Goal: Use online tool/utility: Use online tool/utility

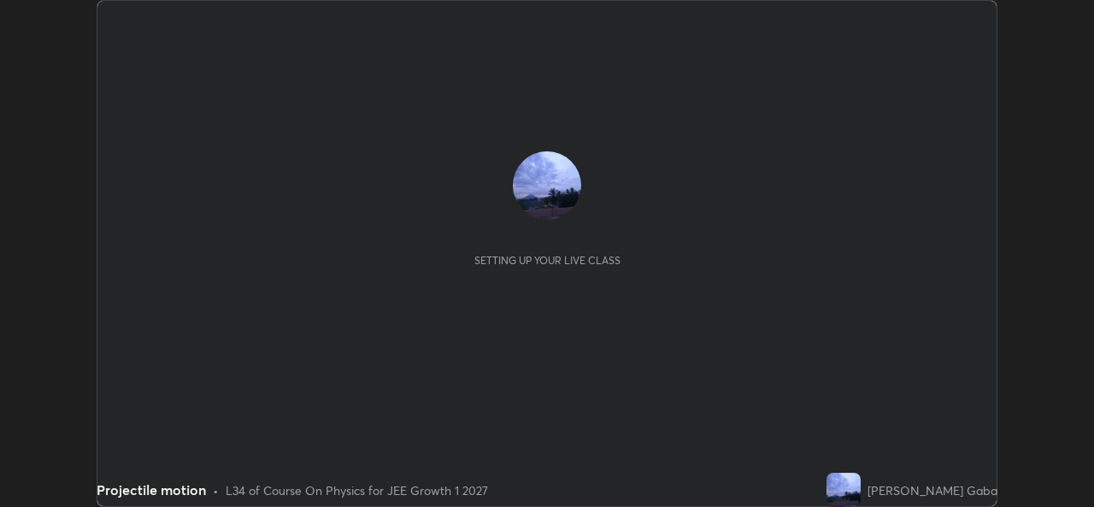
scroll to position [507, 1093]
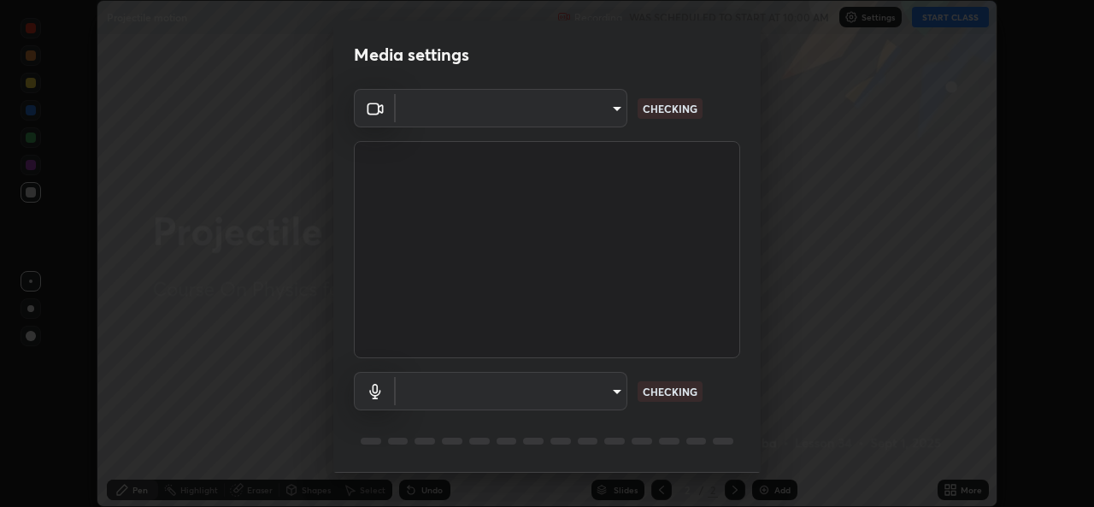
type input "569eda024783435d994141eea561002d0b66ef9bf42ee4150d9e40181b5ade2b"
type input "default"
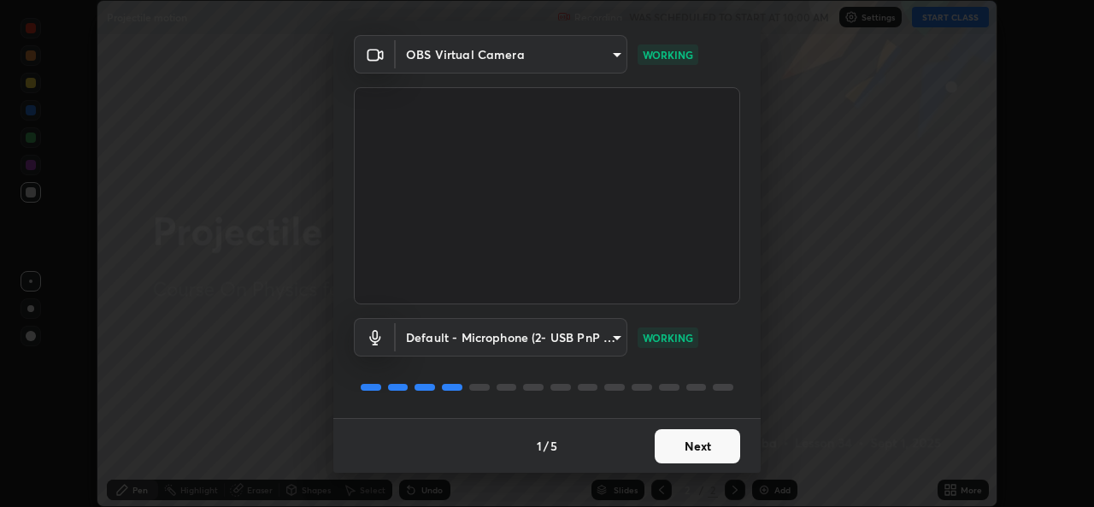
click at [678, 444] on button "Next" at bounding box center [697, 446] width 85 height 34
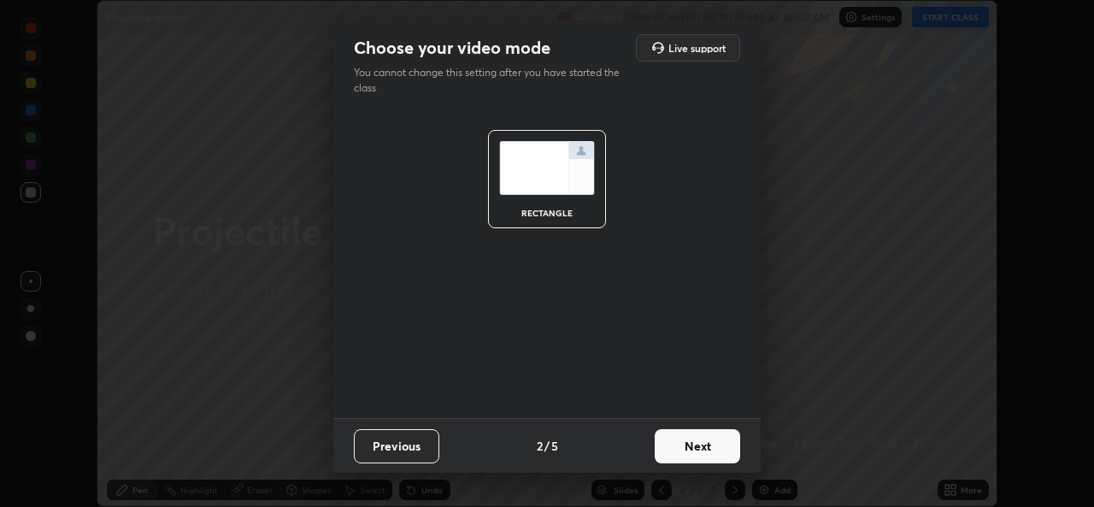
scroll to position [0, 0]
click at [678, 450] on button "Next" at bounding box center [697, 446] width 85 height 34
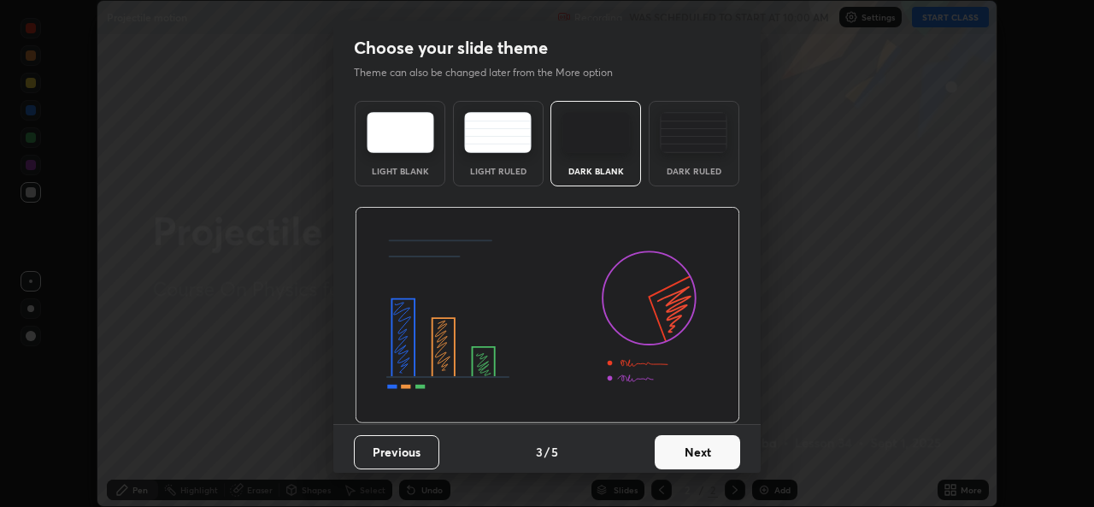
click at [676, 453] on button "Next" at bounding box center [697, 452] width 85 height 34
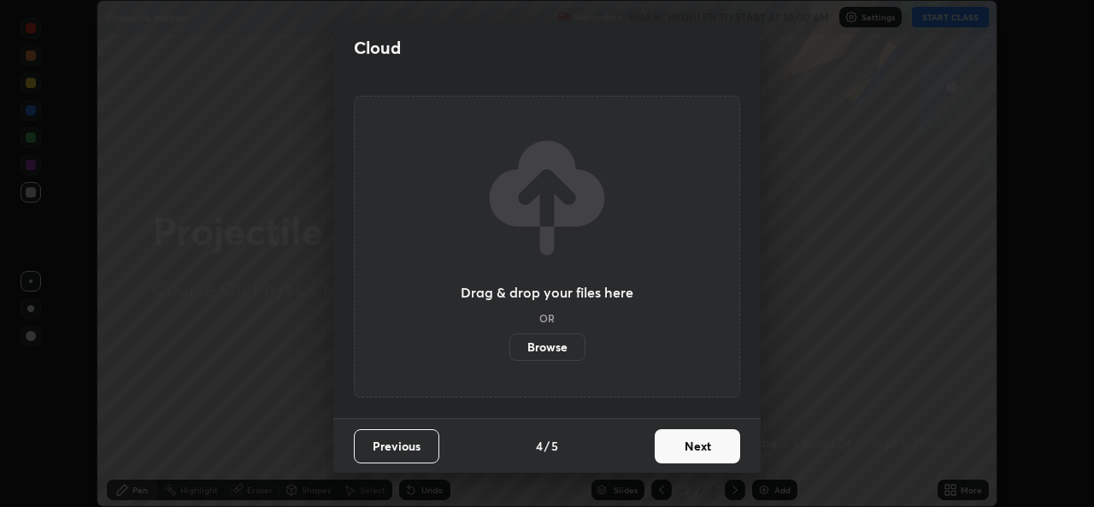
click at [676, 453] on button "Next" at bounding box center [697, 446] width 85 height 34
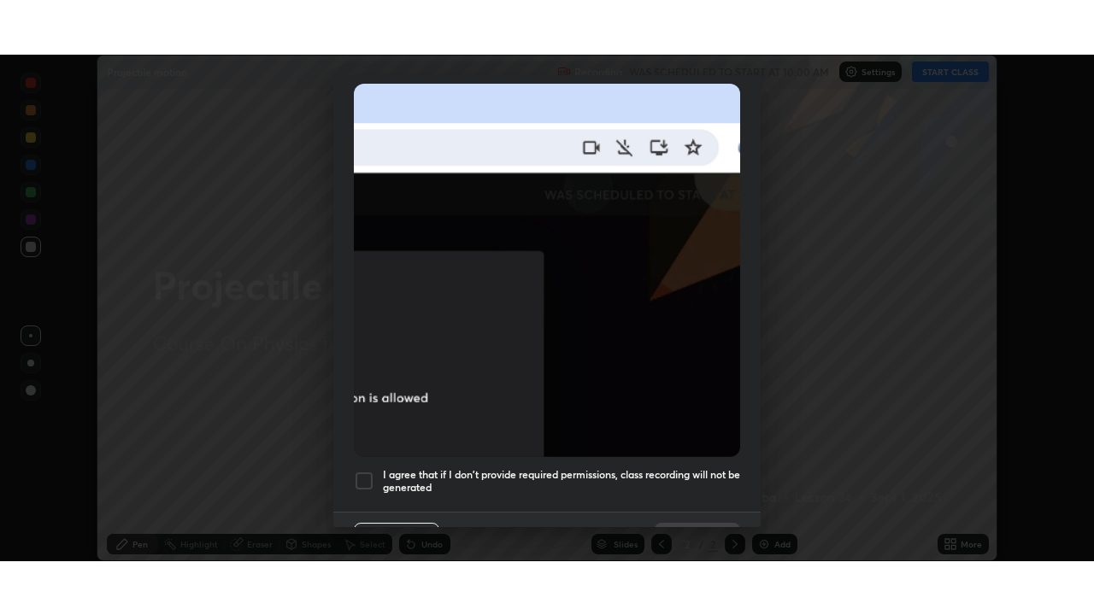
scroll to position [402, 0]
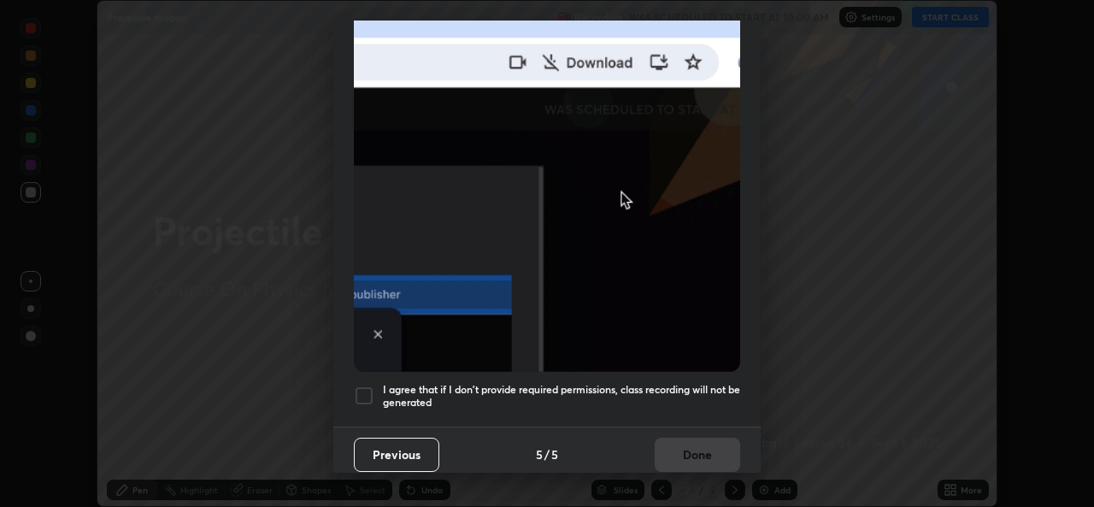
click at [367, 386] on div at bounding box center [364, 395] width 21 height 21
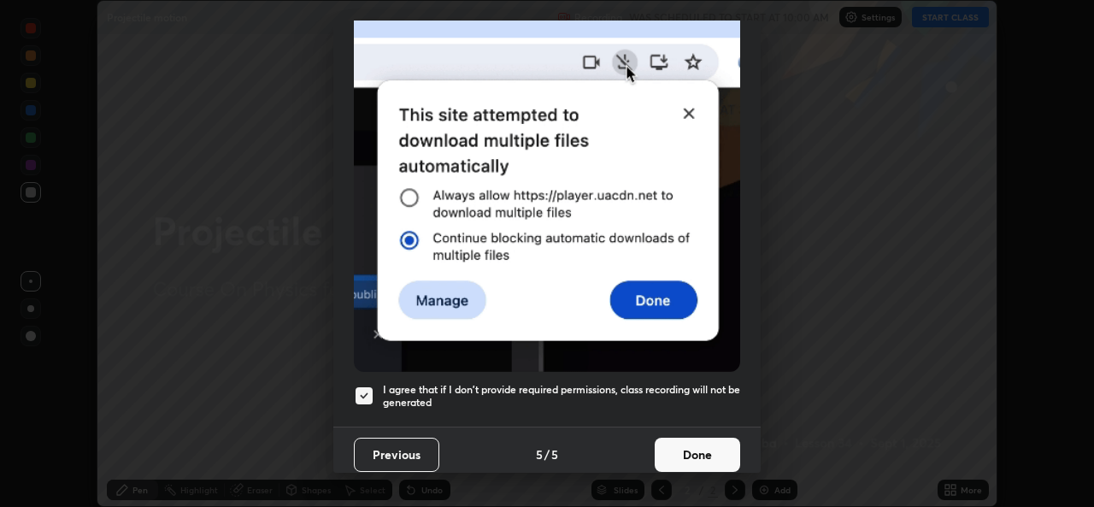
click at [676, 451] on button "Done" at bounding box center [697, 454] width 85 height 34
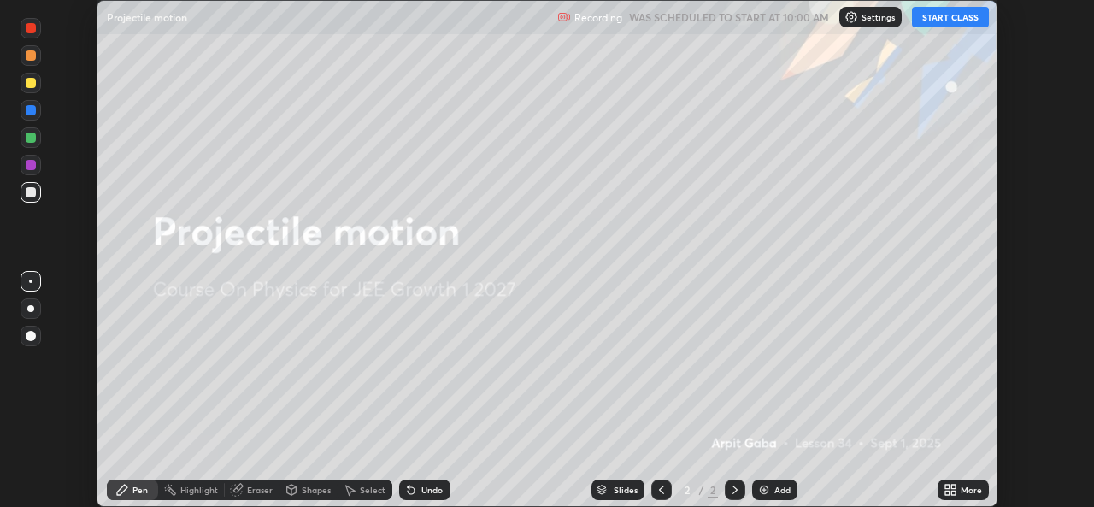
click at [948, 17] on button "START CLASS" at bounding box center [950, 17] width 77 height 21
click at [959, 491] on div "More" at bounding box center [962, 489] width 51 height 21
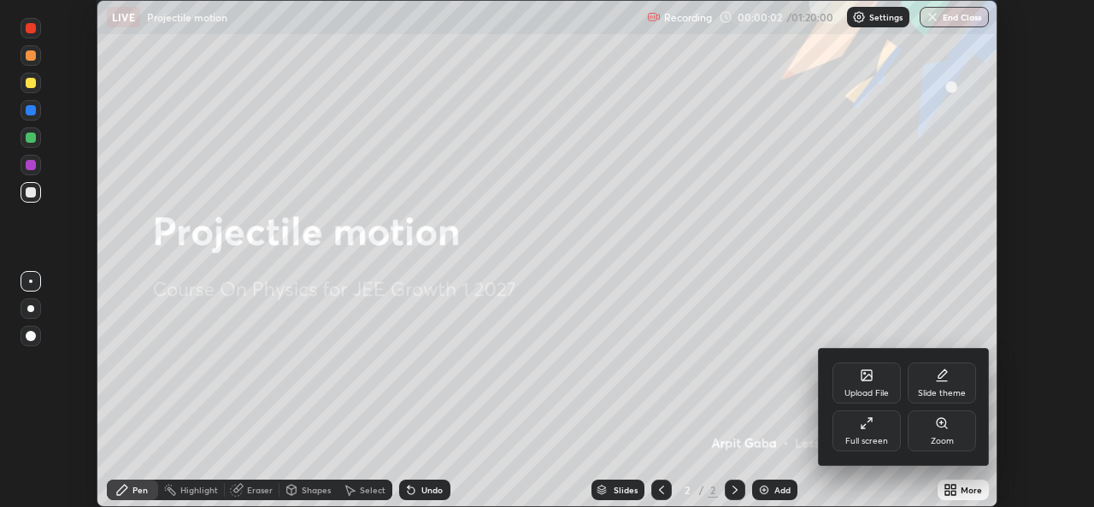
click at [863, 429] on icon at bounding box center [867, 423] width 14 height 14
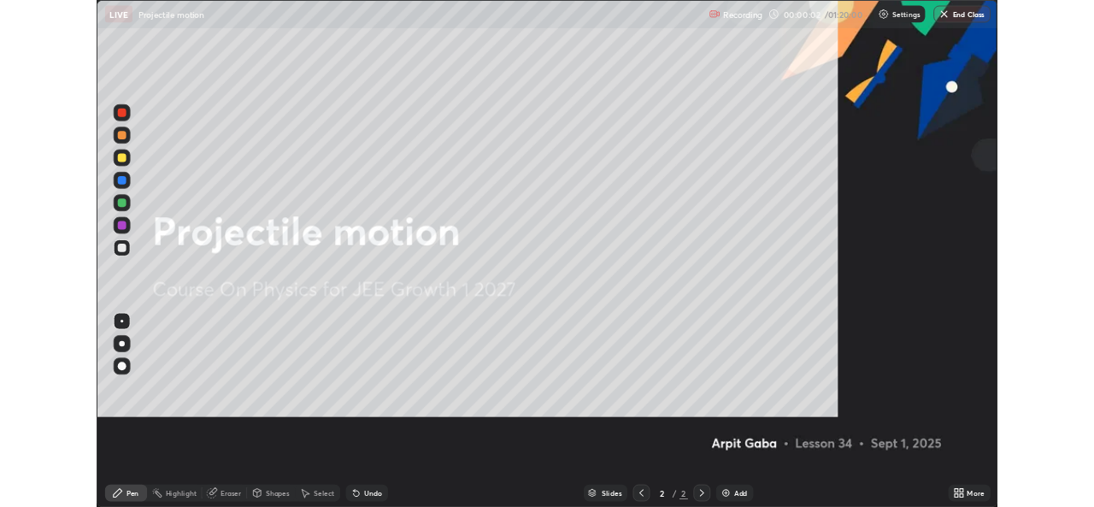
scroll to position [615, 1094]
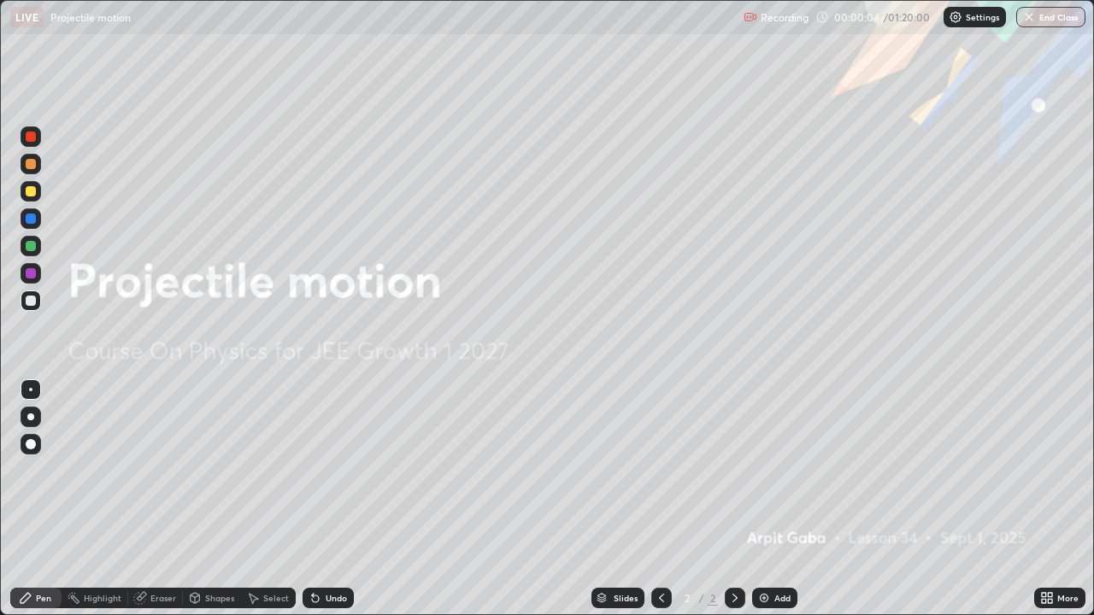
click at [757, 506] on img at bounding box center [764, 598] width 14 height 14
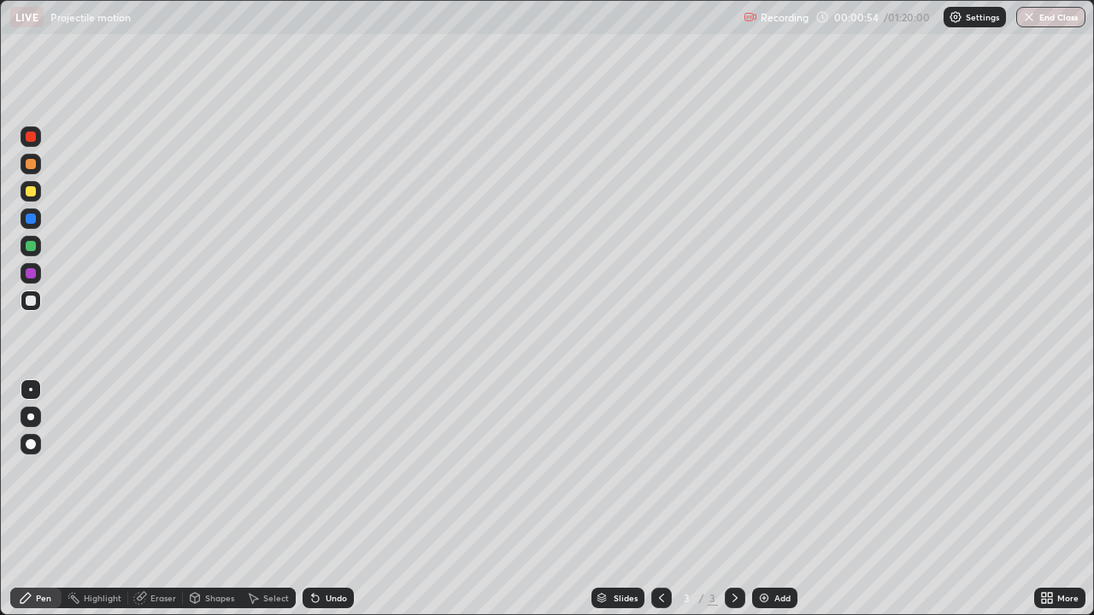
click at [322, 506] on div "Undo" at bounding box center [327, 598] width 51 height 21
click at [320, 506] on div "Undo" at bounding box center [327, 598] width 51 height 21
click at [326, 506] on div "Undo" at bounding box center [336, 598] width 21 height 9
click at [327, 506] on div "Undo" at bounding box center [336, 598] width 21 height 9
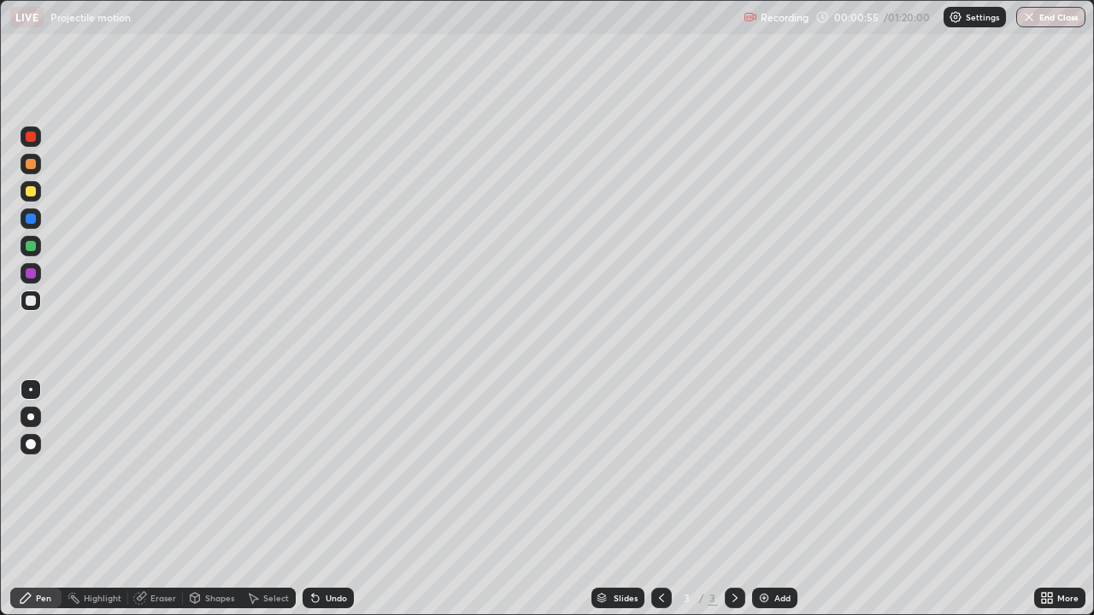
click at [327, 506] on div "Undo" at bounding box center [336, 598] width 21 height 9
click at [326, 506] on div "Undo" at bounding box center [336, 598] width 21 height 9
click at [765, 506] on div "Add" at bounding box center [774, 598] width 45 height 21
click at [326, 506] on div "Undo" at bounding box center [336, 598] width 21 height 9
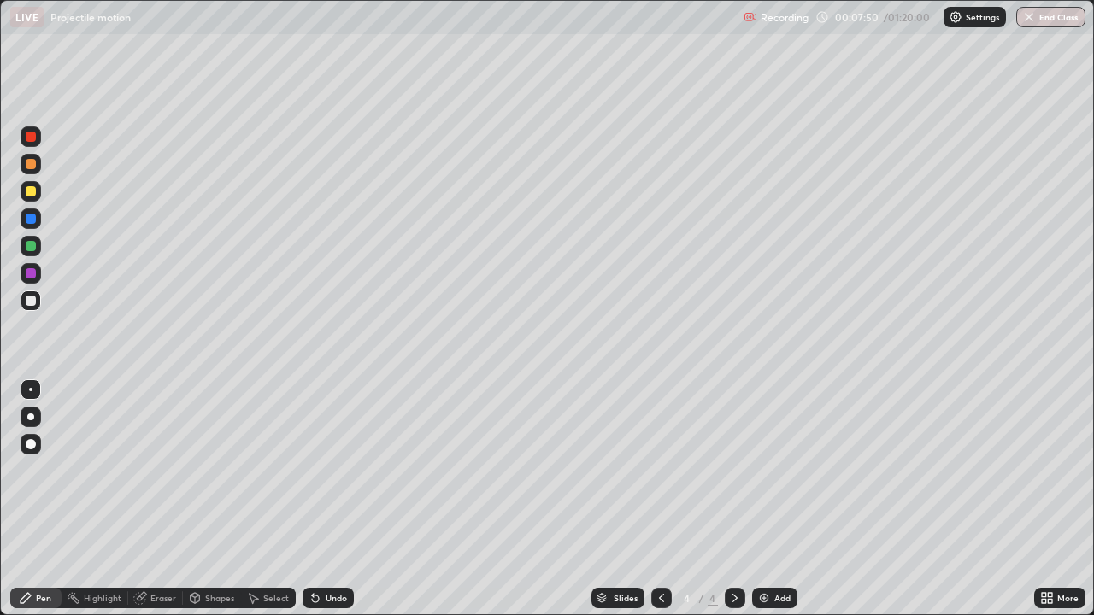
click at [320, 506] on div "Undo" at bounding box center [327, 598] width 51 height 21
click at [316, 506] on div "Undo" at bounding box center [327, 598] width 51 height 21
click at [314, 506] on icon at bounding box center [315, 598] width 14 height 14
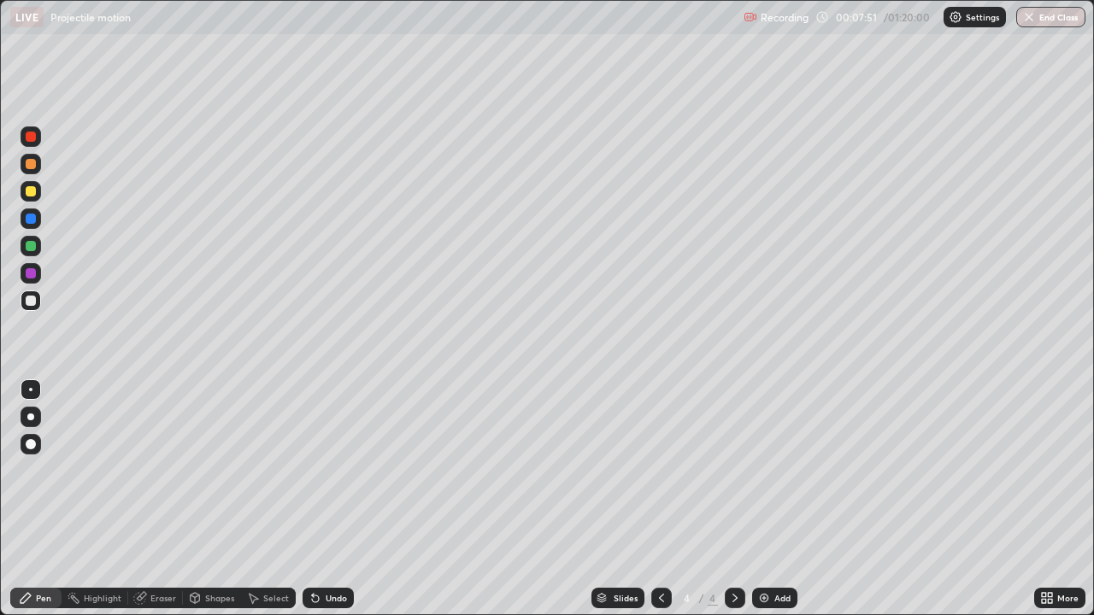
click at [314, 506] on icon at bounding box center [315, 598] width 14 height 14
click at [311, 506] on icon at bounding box center [315, 598] width 14 height 14
click at [261, 506] on div "Select" at bounding box center [268, 598] width 55 height 21
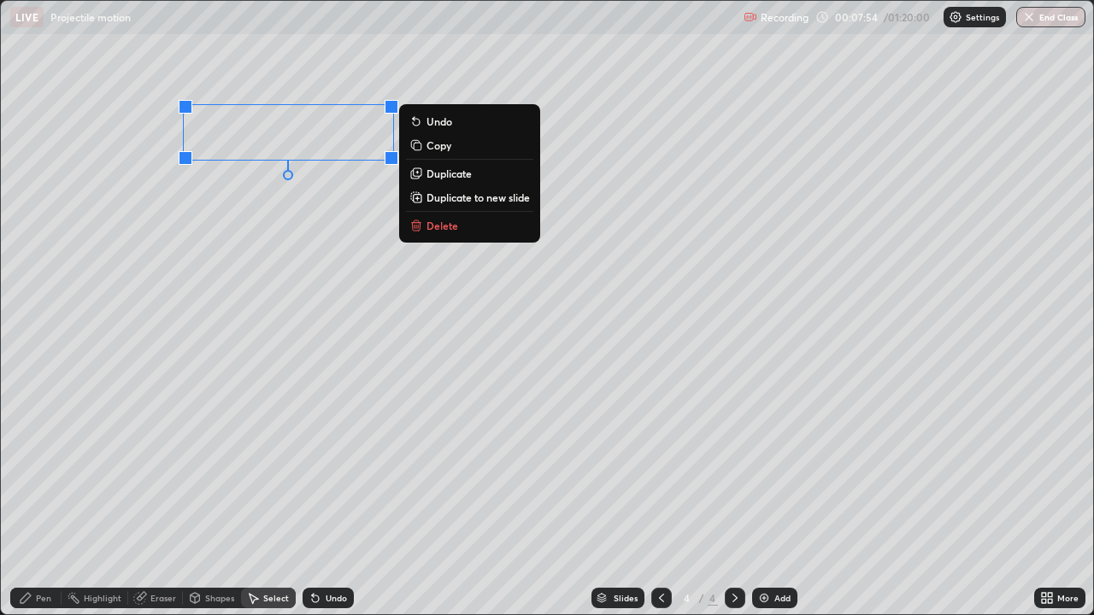
click at [450, 227] on p "Delete" at bounding box center [442, 226] width 32 height 14
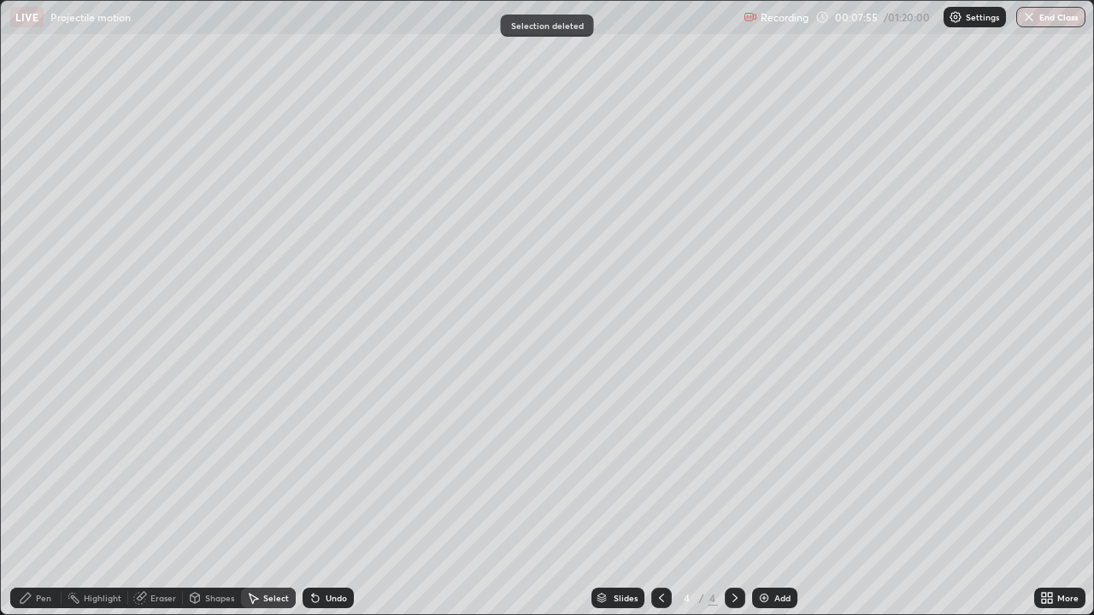
click at [50, 506] on div "Pen" at bounding box center [43, 598] width 15 height 9
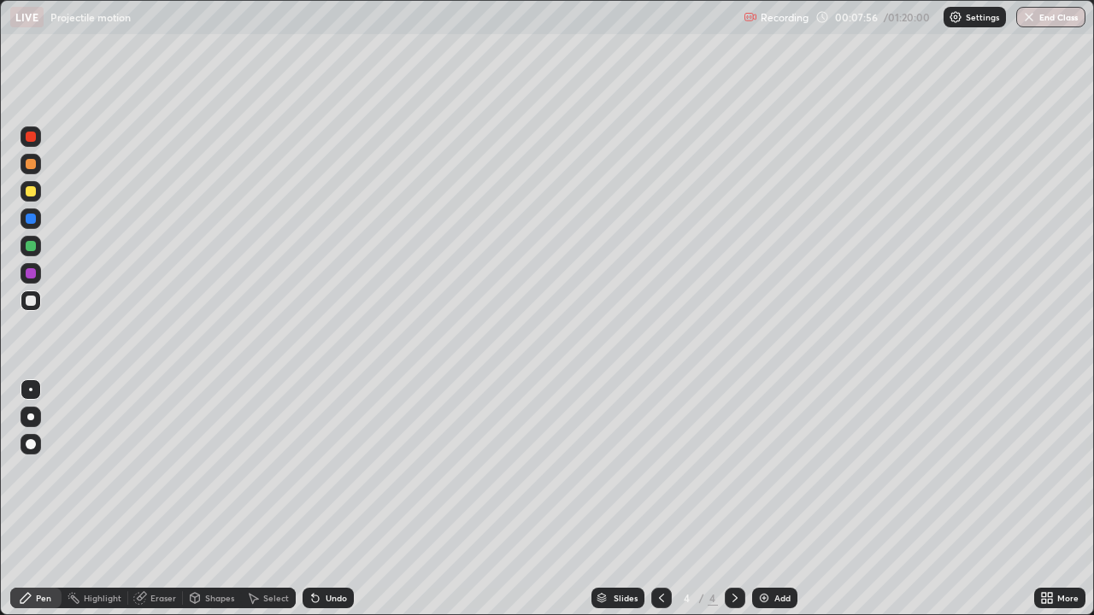
click at [30, 193] on div at bounding box center [31, 191] width 10 height 10
click at [323, 506] on div "Undo" at bounding box center [327, 598] width 51 height 21
click at [326, 506] on div "Undo" at bounding box center [336, 598] width 21 height 9
click at [30, 299] on div at bounding box center [31, 301] width 10 height 10
click at [326, 506] on div "Undo" at bounding box center [336, 598] width 21 height 9
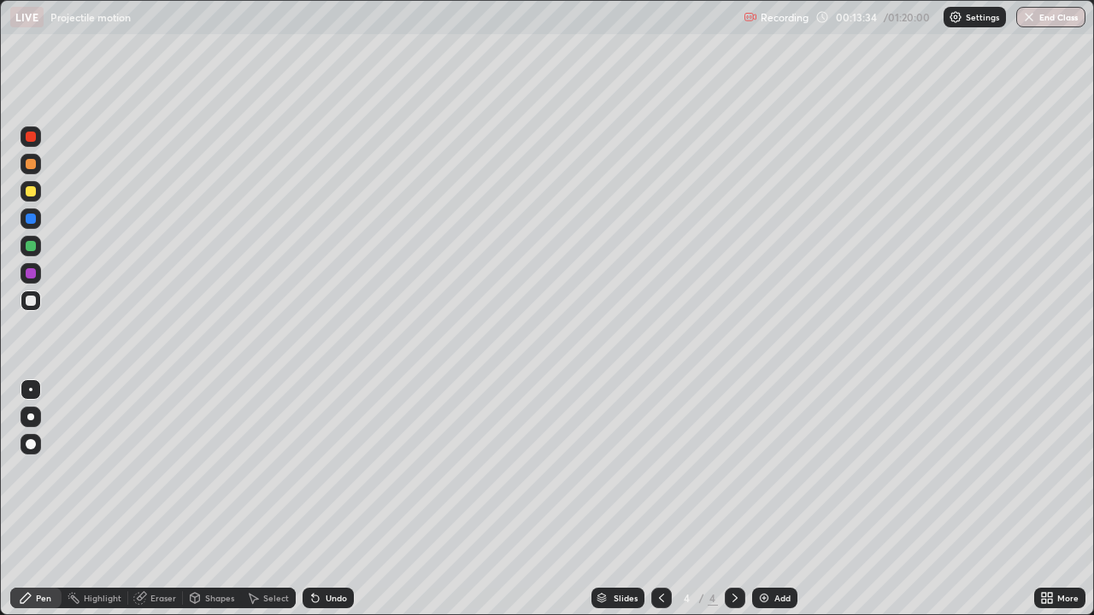
click at [326, 506] on div "Undo" at bounding box center [336, 598] width 21 height 9
click at [321, 506] on div "Undo" at bounding box center [327, 598] width 51 height 21
click at [329, 506] on div "Undo" at bounding box center [336, 598] width 21 height 9
click at [322, 506] on div "Undo" at bounding box center [327, 598] width 51 height 21
click at [332, 506] on div "Undo" at bounding box center [336, 598] width 21 height 9
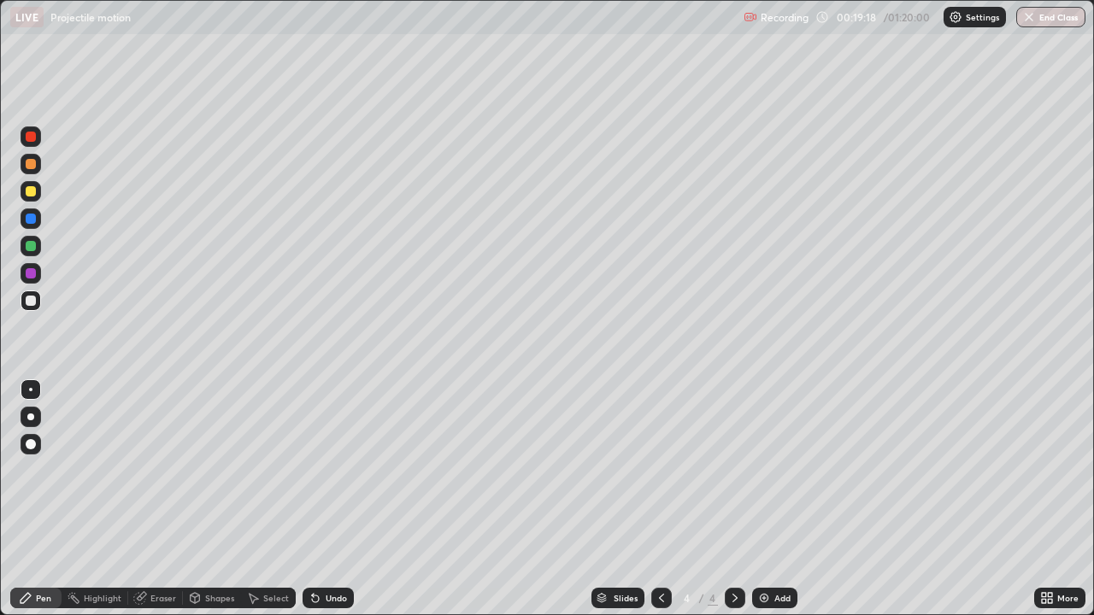
click at [327, 506] on div "Undo" at bounding box center [336, 598] width 21 height 9
click at [207, 506] on div "Shapes" at bounding box center [219, 598] width 29 height 9
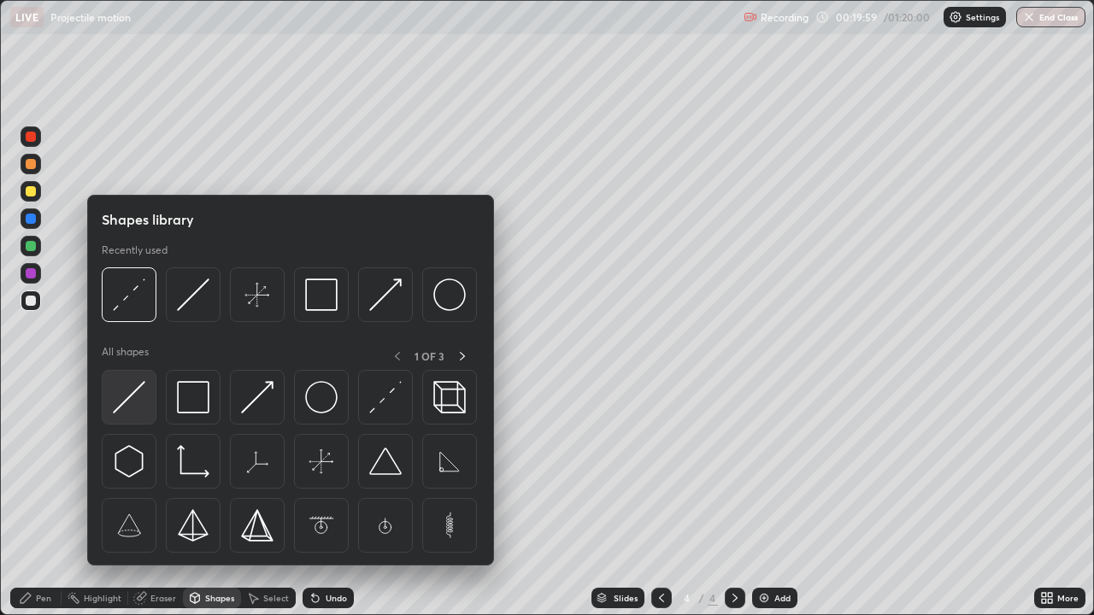
click at [132, 402] on img at bounding box center [129, 397] width 32 height 32
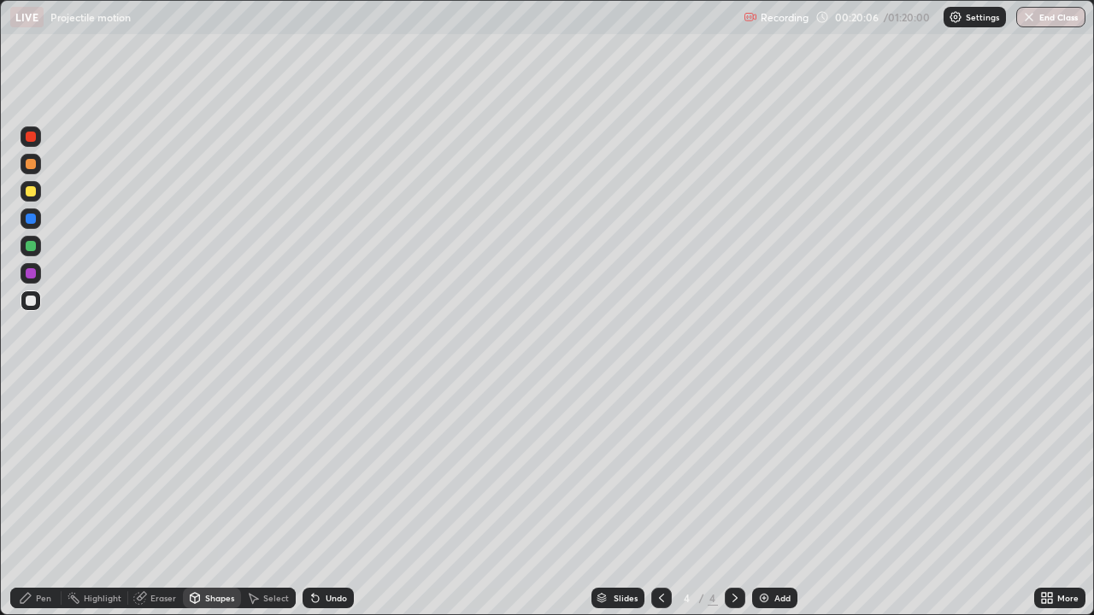
click at [42, 506] on div "Pen" at bounding box center [43, 598] width 15 height 9
click at [333, 506] on div "Undo" at bounding box center [327, 598] width 51 height 21
click at [334, 506] on div "Undo" at bounding box center [336, 598] width 21 height 9
click at [323, 506] on div "Undo" at bounding box center [327, 598] width 51 height 21
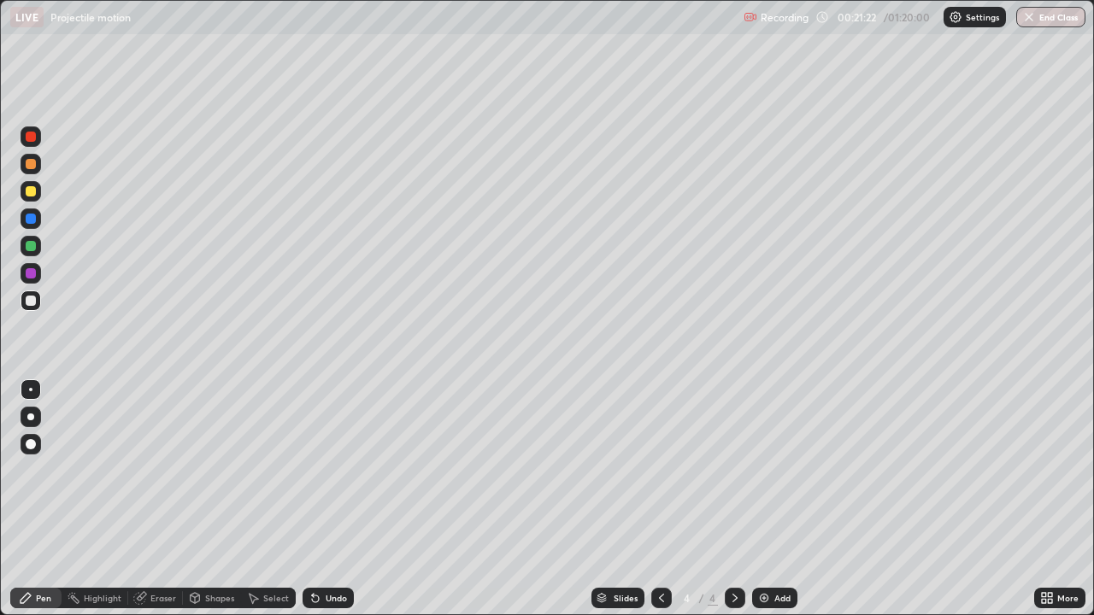
click at [326, 506] on div "Undo" at bounding box center [336, 598] width 21 height 9
click at [325, 506] on div "Undo" at bounding box center [327, 598] width 51 height 21
click at [320, 506] on icon at bounding box center [315, 598] width 14 height 14
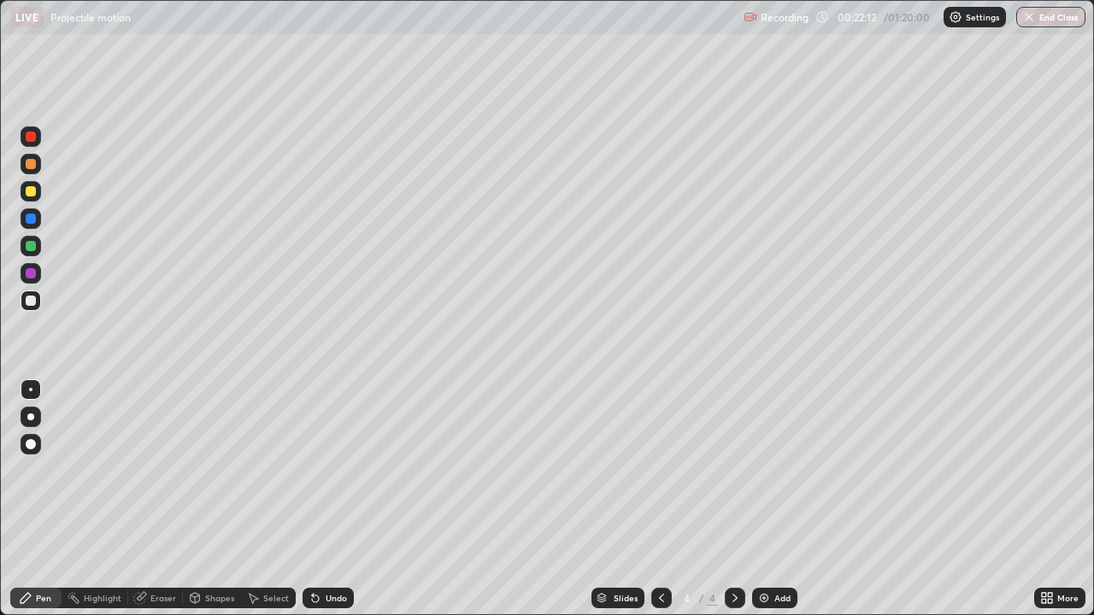
click at [777, 506] on div "Add" at bounding box center [782, 598] width 16 height 9
click at [159, 506] on div "Eraser" at bounding box center [163, 598] width 26 height 9
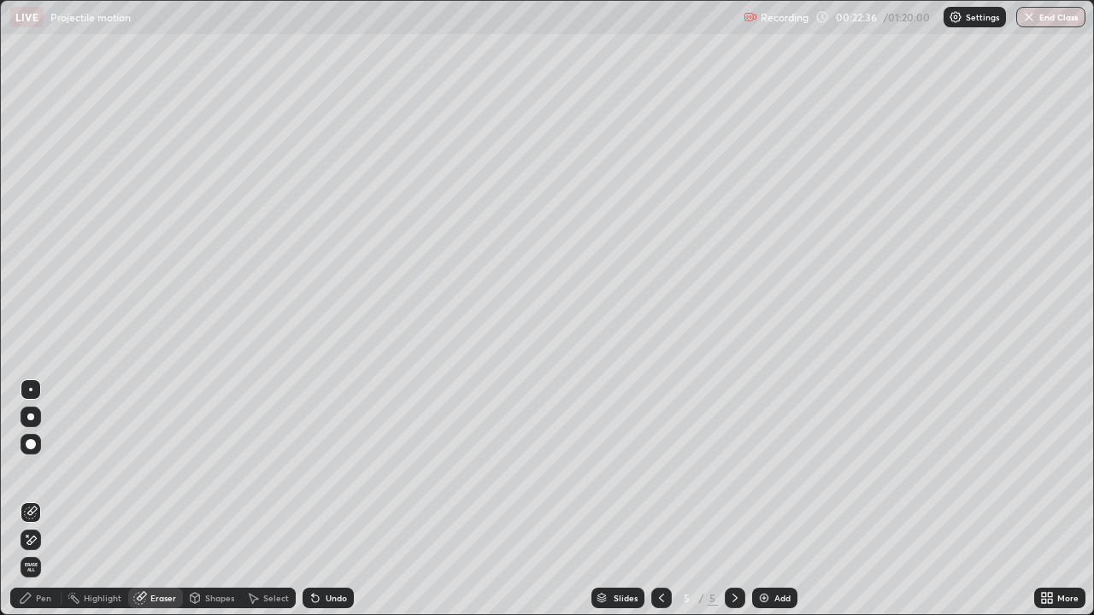
click at [39, 506] on div "Pen" at bounding box center [35, 598] width 51 height 21
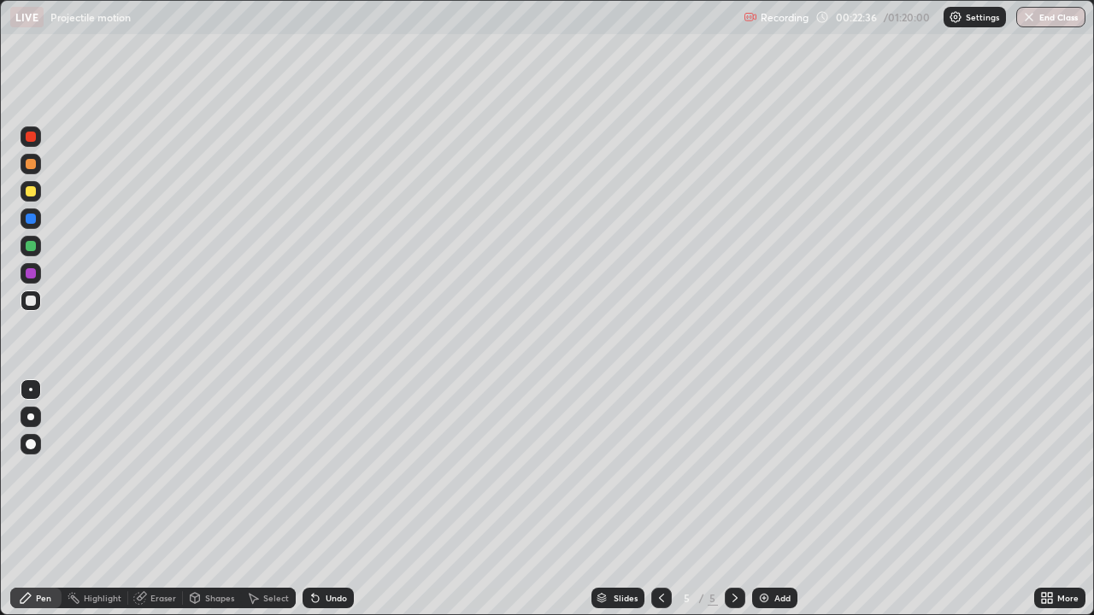
click at [44, 506] on div "Pen" at bounding box center [43, 598] width 15 height 9
click at [657, 506] on icon at bounding box center [662, 598] width 14 height 14
click at [731, 506] on icon at bounding box center [735, 598] width 14 height 14
click at [326, 506] on div "Undo" at bounding box center [336, 598] width 21 height 9
click at [322, 506] on div "Undo" at bounding box center [327, 598] width 51 height 21
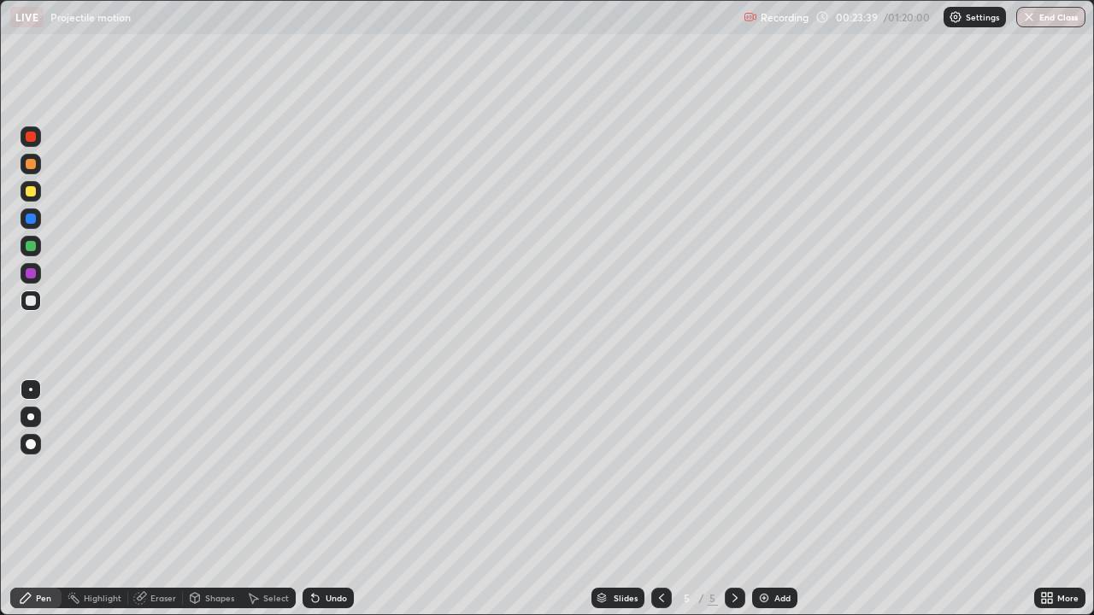
click at [319, 506] on icon at bounding box center [315, 598] width 14 height 14
click at [313, 506] on icon at bounding box center [315, 599] width 7 height 7
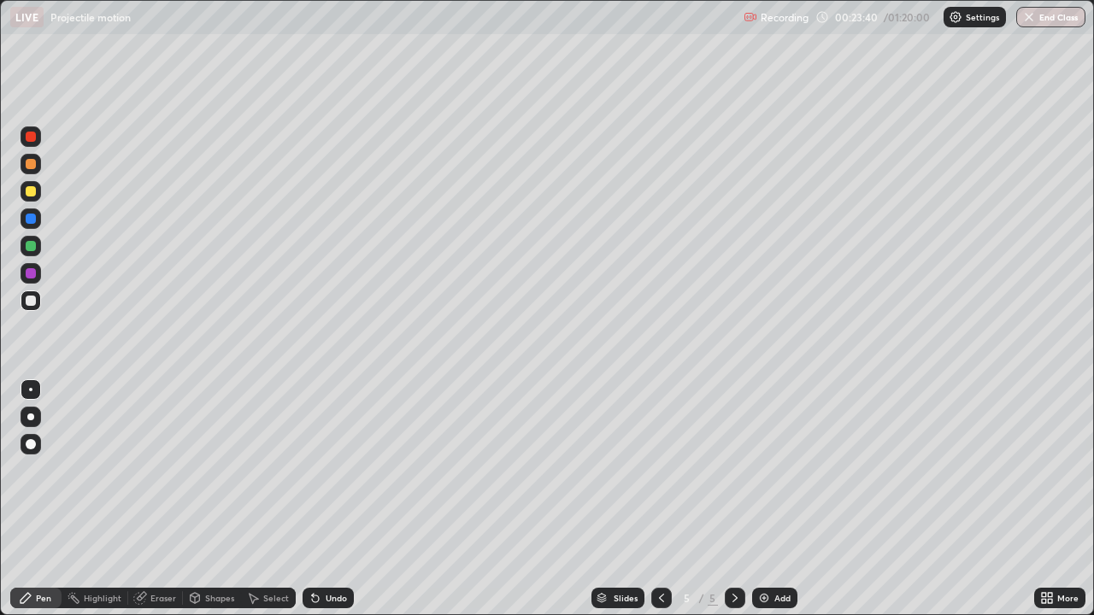
click at [313, 506] on icon at bounding box center [315, 599] width 7 height 7
click at [319, 506] on icon at bounding box center [315, 598] width 14 height 14
click at [313, 506] on icon at bounding box center [315, 599] width 7 height 7
click at [318, 506] on icon at bounding box center [315, 598] width 14 height 14
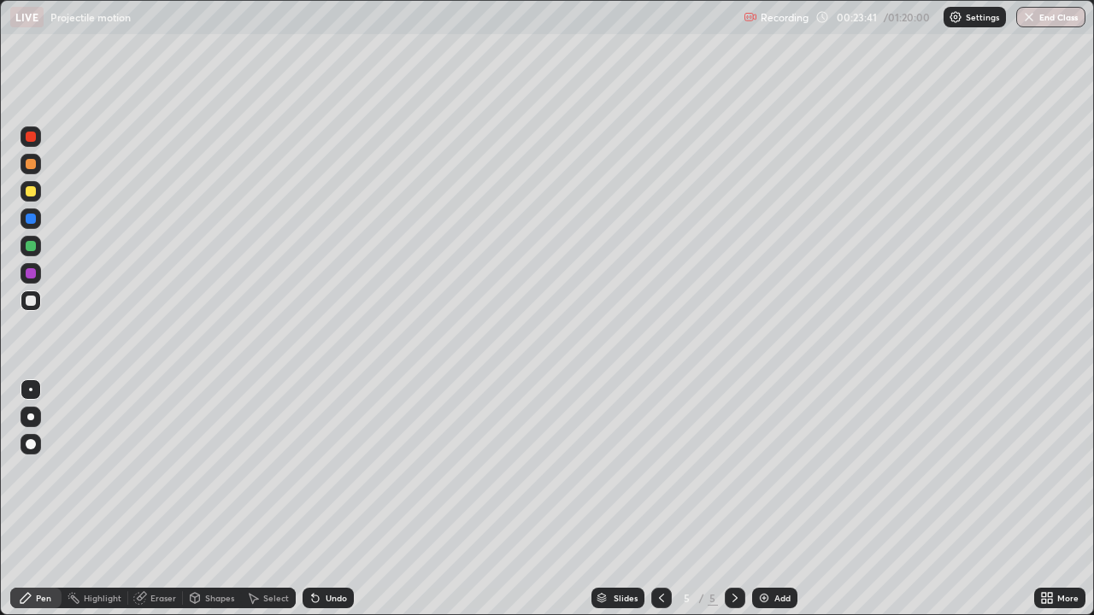
click at [321, 506] on div "Undo" at bounding box center [327, 598] width 51 height 21
click at [320, 506] on div "Undo" at bounding box center [327, 598] width 51 height 21
click at [326, 506] on div "Undo" at bounding box center [336, 598] width 21 height 9
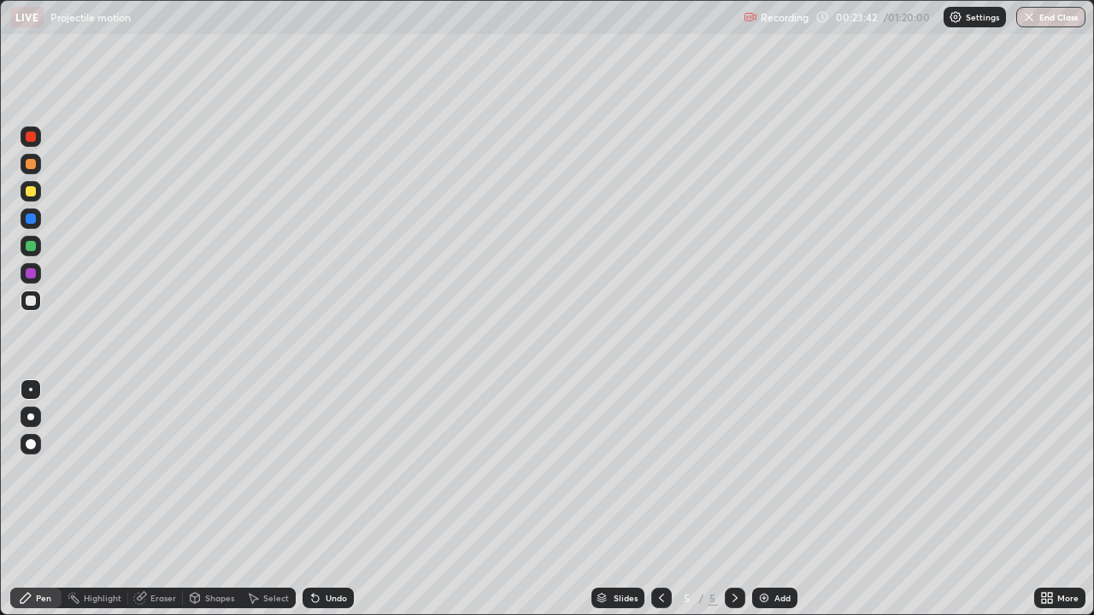
click at [326, 506] on div "Undo" at bounding box center [336, 598] width 21 height 9
click at [321, 506] on div "Undo" at bounding box center [327, 598] width 51 height 21
click at [320, 506] on div "Undo" at bounding box center [327, 598] width 51 height 21
click at [316, 506] on icon at bounding box center [315, 599] width 7 height 7
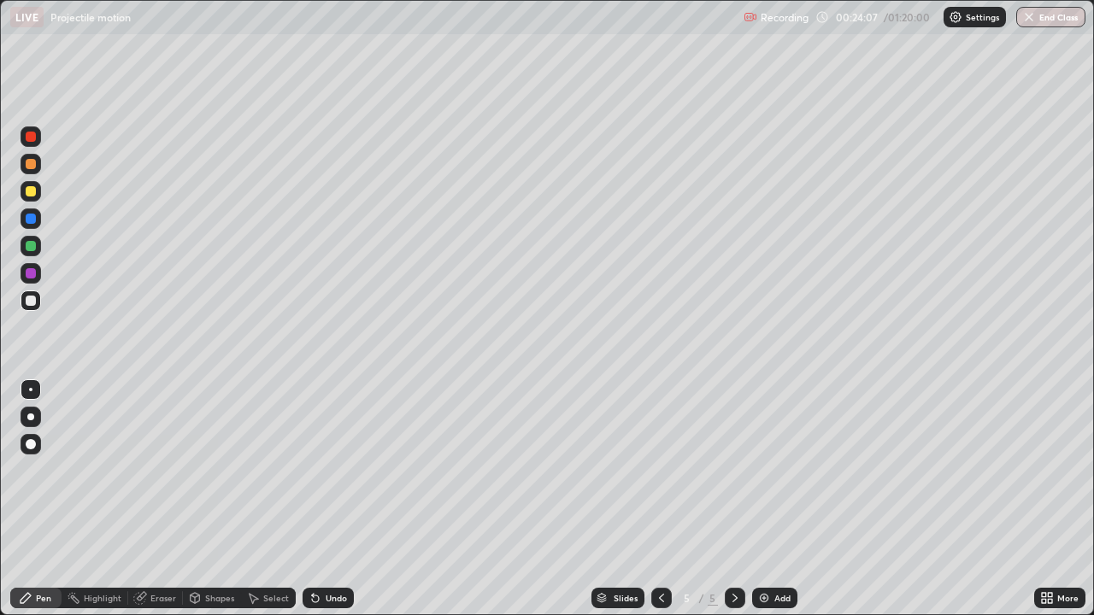
click at [658, 506] on icon at bounding box center [662, 598] width 14 height 14
click at [731, 506] on icon at bounding box center [735, 598] width 14 height 14
click at [26, 195] on div at bounding box center [31, 191] width 21 height 21
click at [32, 302] on div at bounding box center [31, 301] width 10 height 10
click at [332, 506] on div "Undo" at bounding box center [327, 598] width 51 height 21
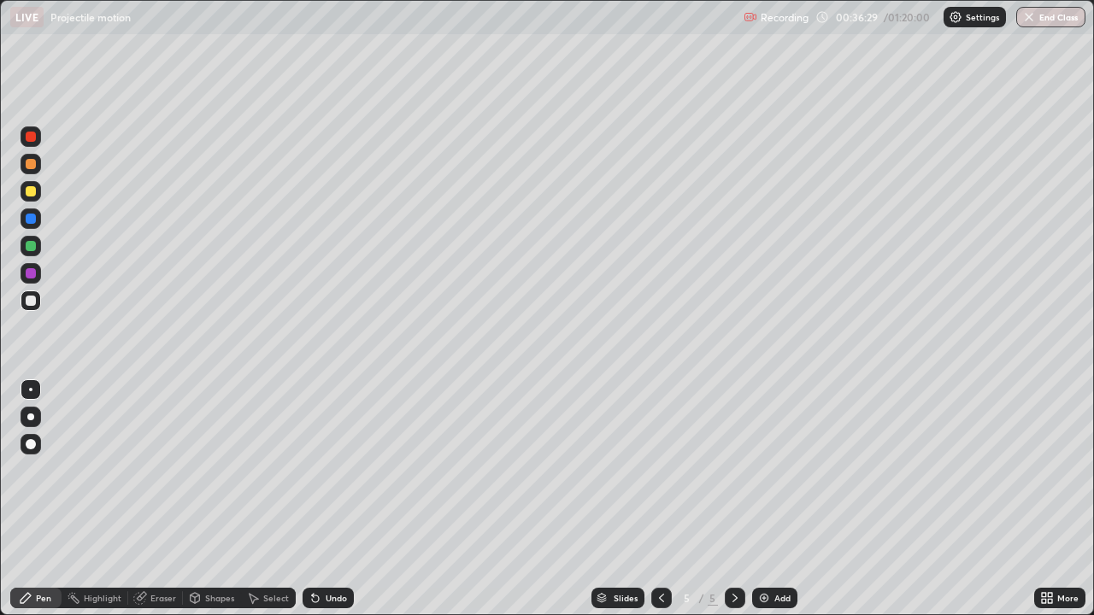
click at [331, 506] on div "Undo" at bounding box center [327, 598] width 51 height 21
click at [336, 506] on div "Undo" at bounding box center [336, 598] width 21 height 9
click at [330, 506] on div "Undo" at bounding box center [327, 598] width 51 height 21
click at [778, 506] on div "Add" at bounding box center [782, 598] width 16 height 9
click at [32, 188] on div at bounding box center [31, 191] width 10 height 10
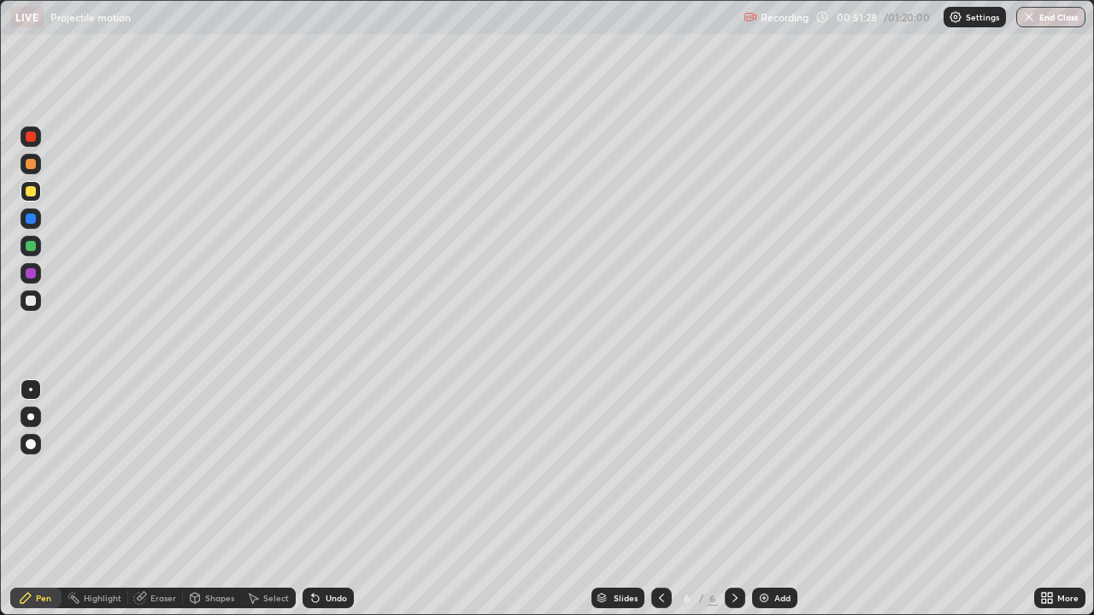
click at [29, 298] on div at bounding box center [31, 301] width 10 height 10
click at [326, 506] on div "Undo" at bounding box center [336, 598] width 21 height 9
click at [322, 506] on div "Undo" at bounding box center [327, 598] width 51 height 21
click at [326, 506] on div "Undo" at bounding box center [336, 598] width 21 height 9
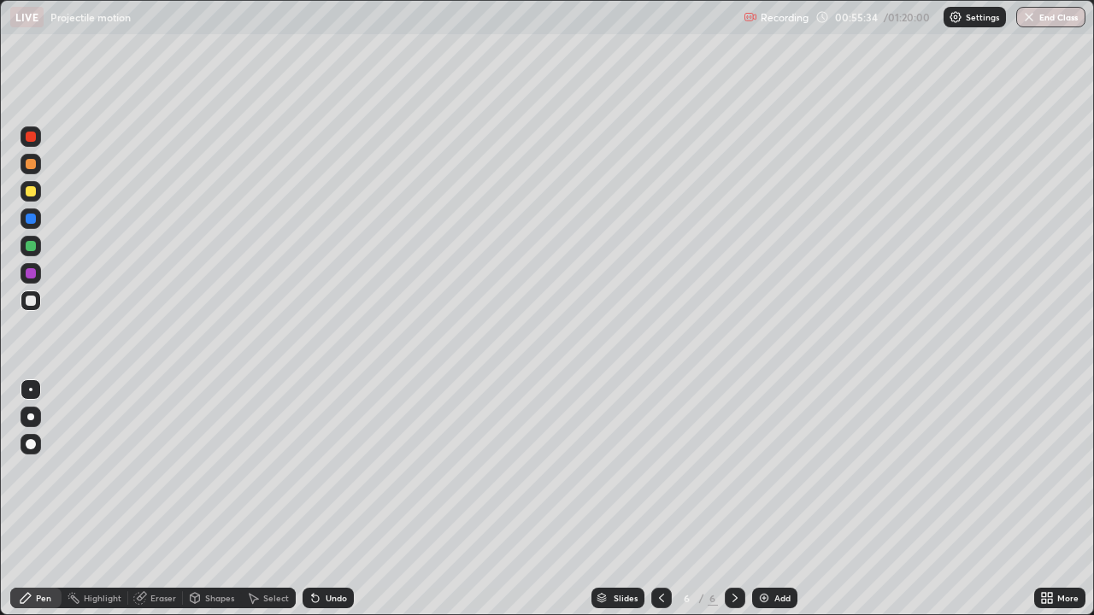
click at [326, 506] on div "Undo" at bounding box center [336, 598] width 21 height 9
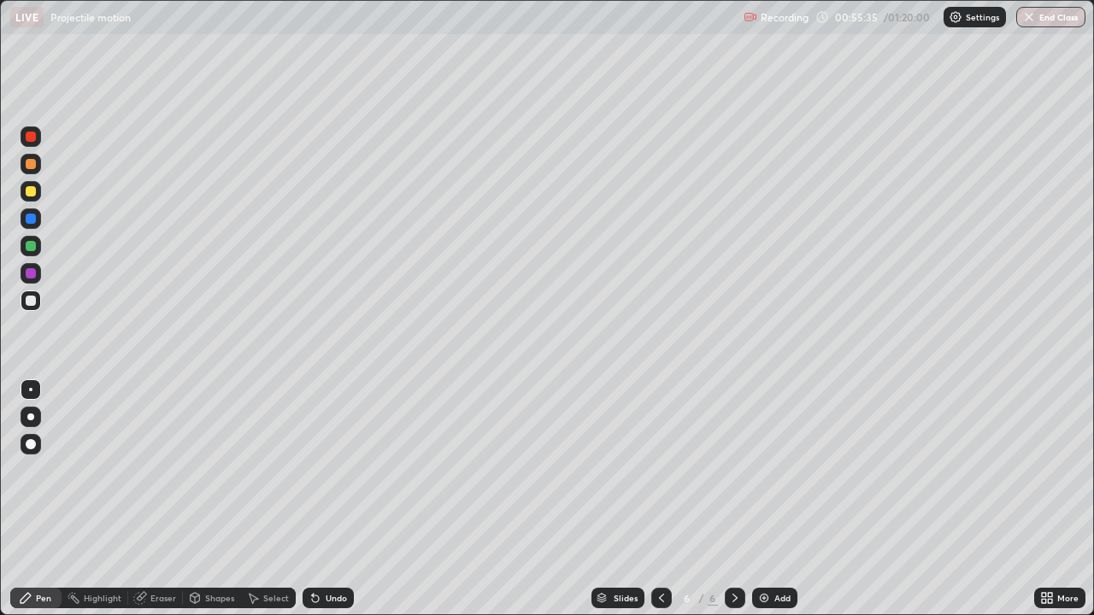
click at [327, 506] on div "Undo" at bounding box center [327, 598] width 51 height 21
click at [328, 506] on div "Undo" at bounding box center [327, 598] width 51 height 21
click at [332, 506] on div "Undo" at bounding box center [327, 598] width 51 height 21
click at [329, 506] on div "Undo" at bounding box center [327, 598] width 51 height 21
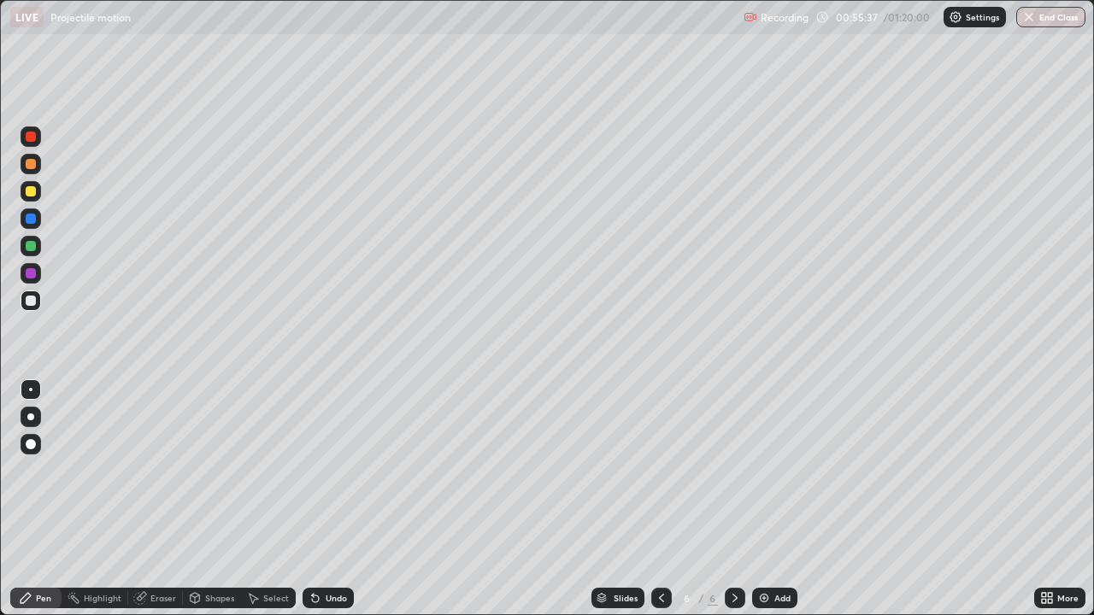
click at [326, 506] on div "Undo" at bounding box center [327, 598] width 51 height 21
click at [32, 187] on div at bounding box center [31, 191] width 10 height 10
click at [771, 506] on div "Add" at bounding box center [774, 598] width 45 height 21
click at [321, 506] on div "Undo" at bounding box center [327, 598] width 51 height 21
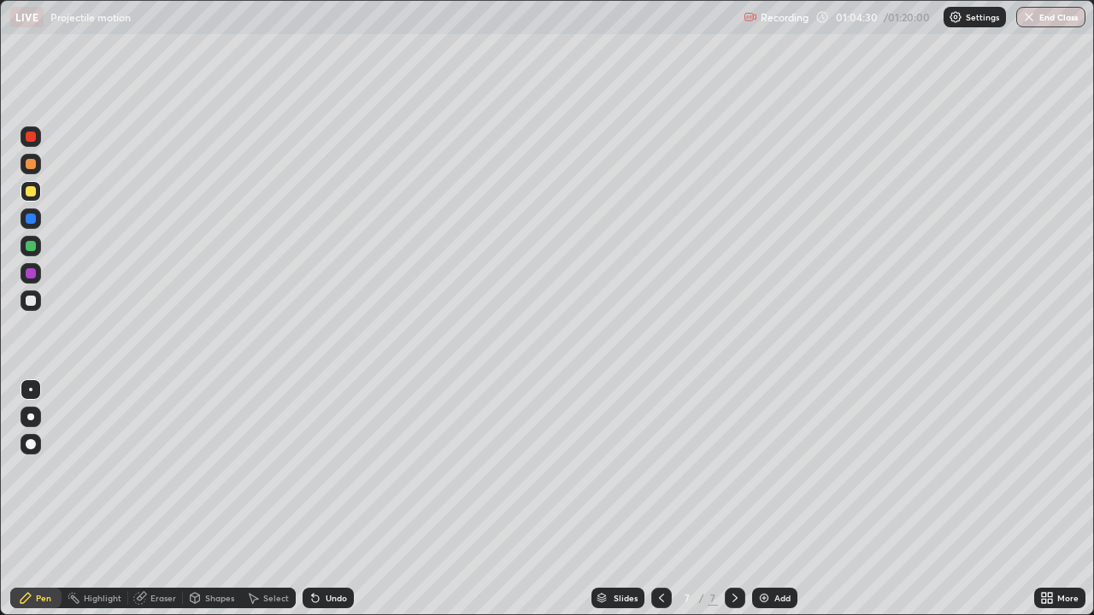
click at [321, 506] on div "Undo" at bounding box center [327, 598] width 51 height 21
click at [263, 506] on div "Select" at bounding box center [276, 598] width 26 height 9
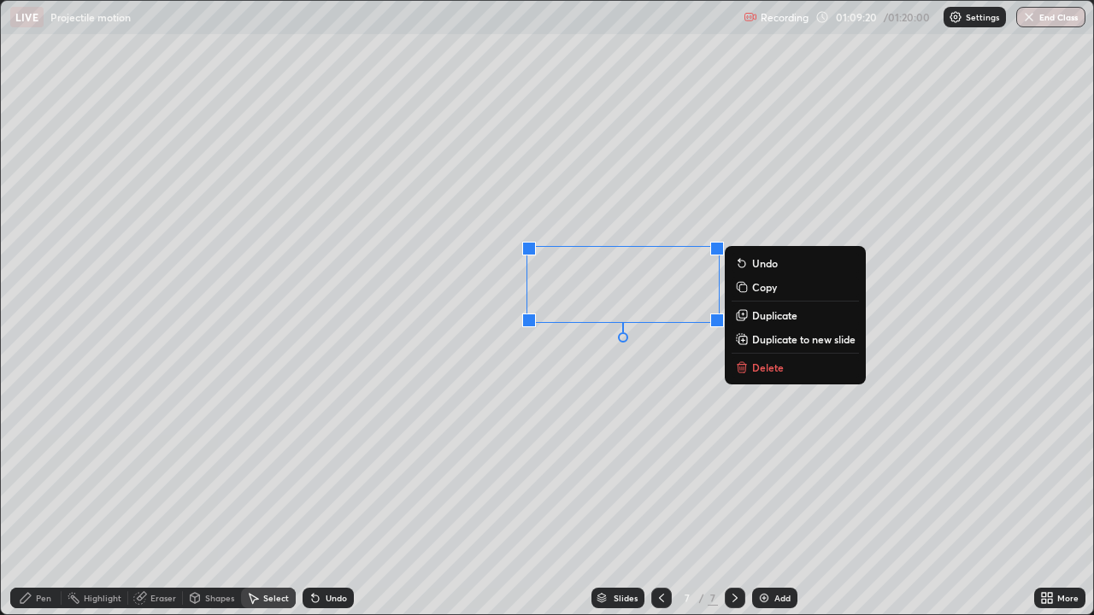
click at [766, 367] on p "Delete" at bounding box center [768, 368] width 32 height 14
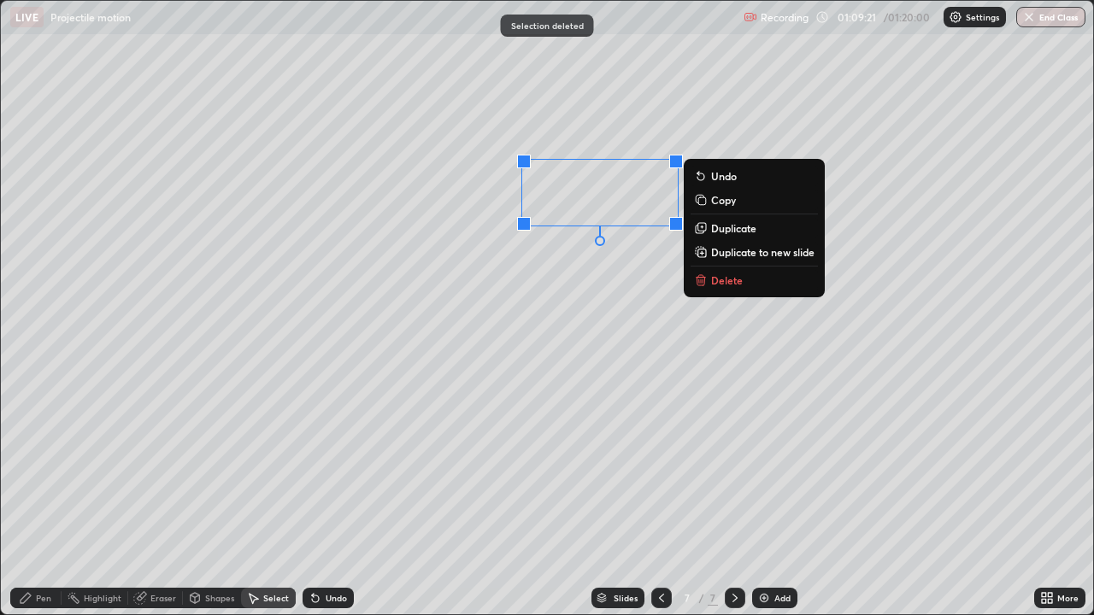
click at [733, 279] on p "Delete" at bounding box center [727, 280] width 32 height 14
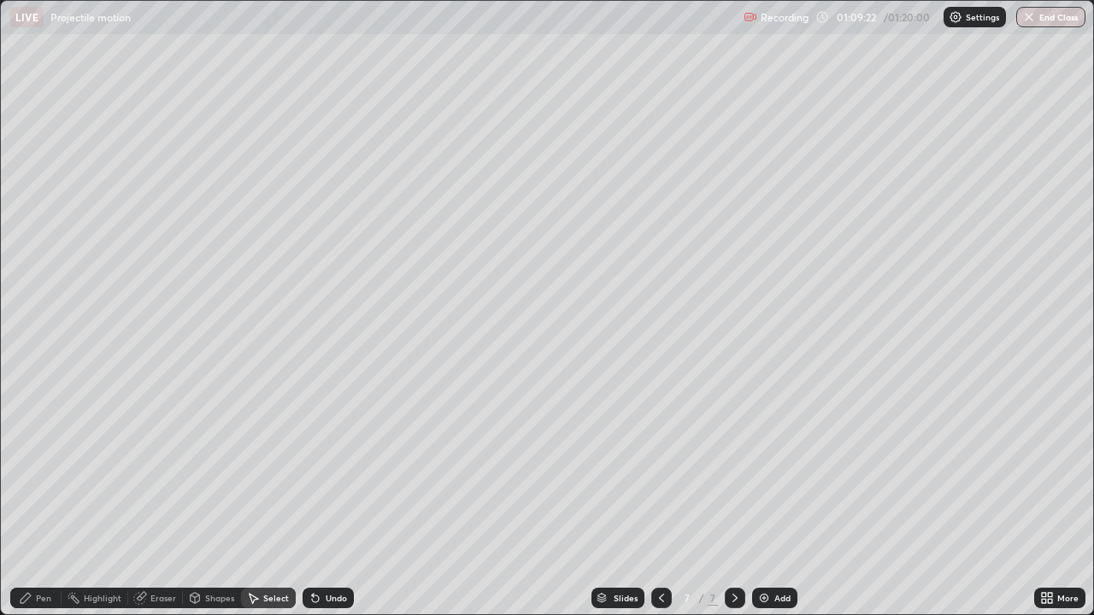
click at [545, 187] on div "0 ° Undo Copy Duplicate Duplicate to new slide Delete" at bounding box center [547, 308] width 1092 height 614
click at [326, 506] on div "Undo" at bounding box center [336, 598] width 21 height 9
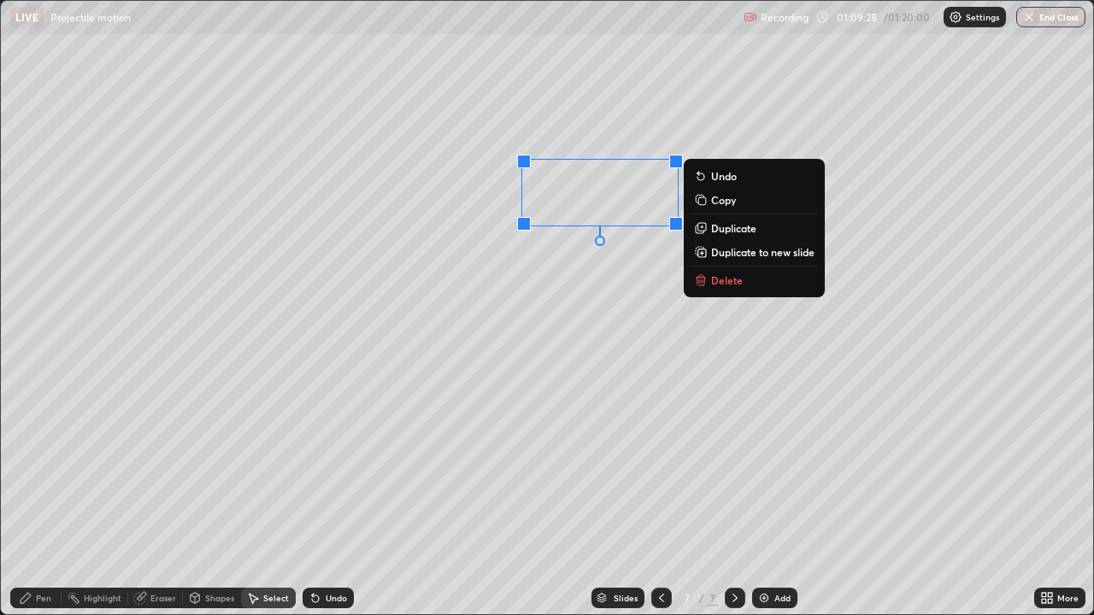
click at [725, 283] on p "Delete" at bounding box center [727, 280] width 32 height 14
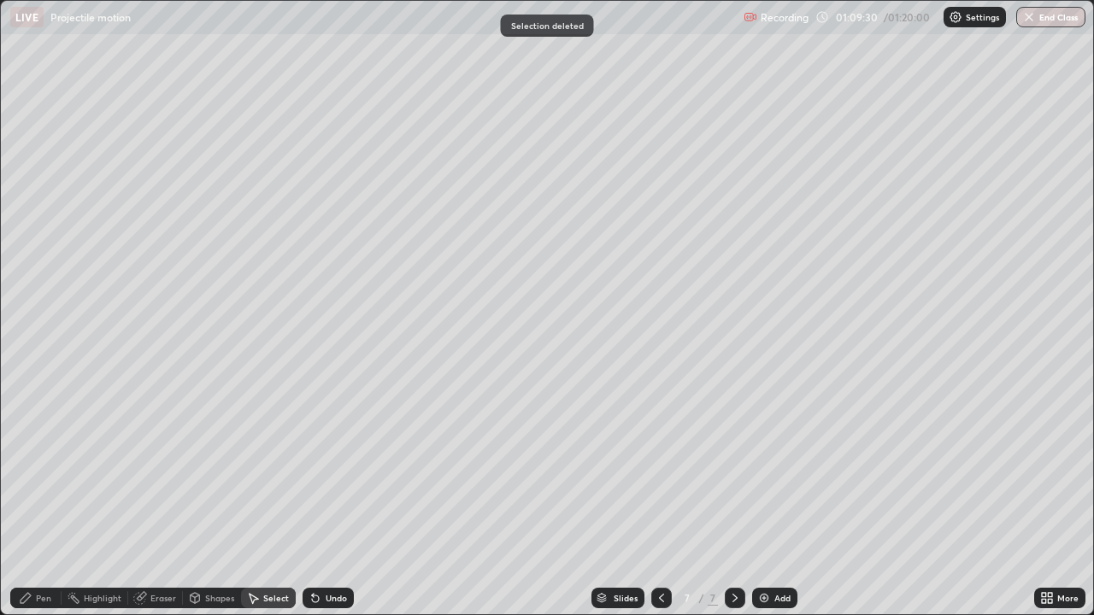
click at [36, 506] on div "Pen" at bounding box center [43, 598] width 15 height 9
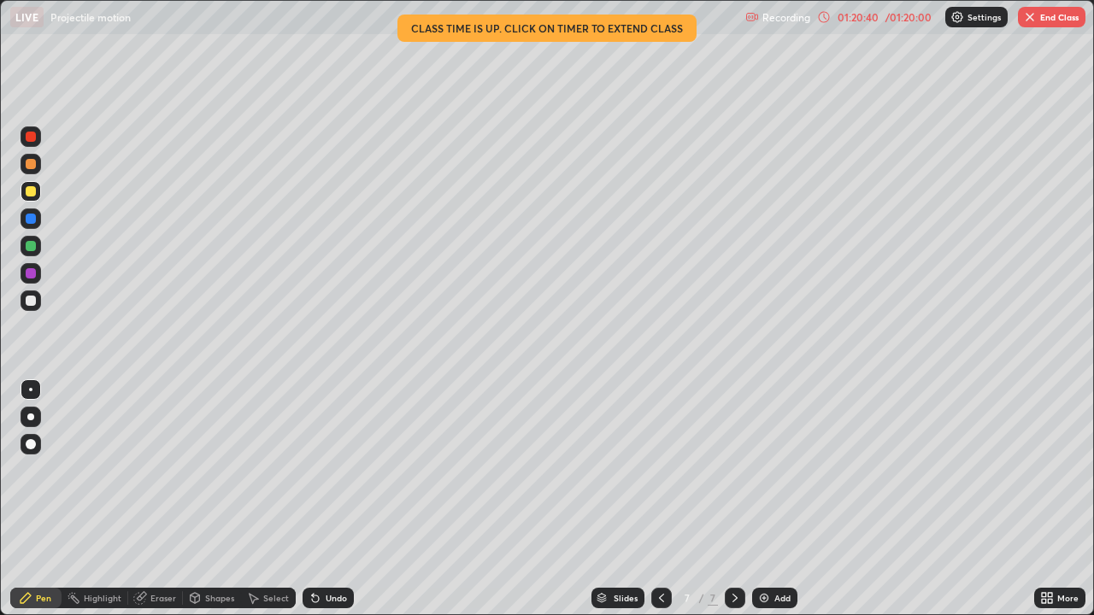
click at [1033, 13] on img "button" at bounding box center [1030, 17] width 14 height 14
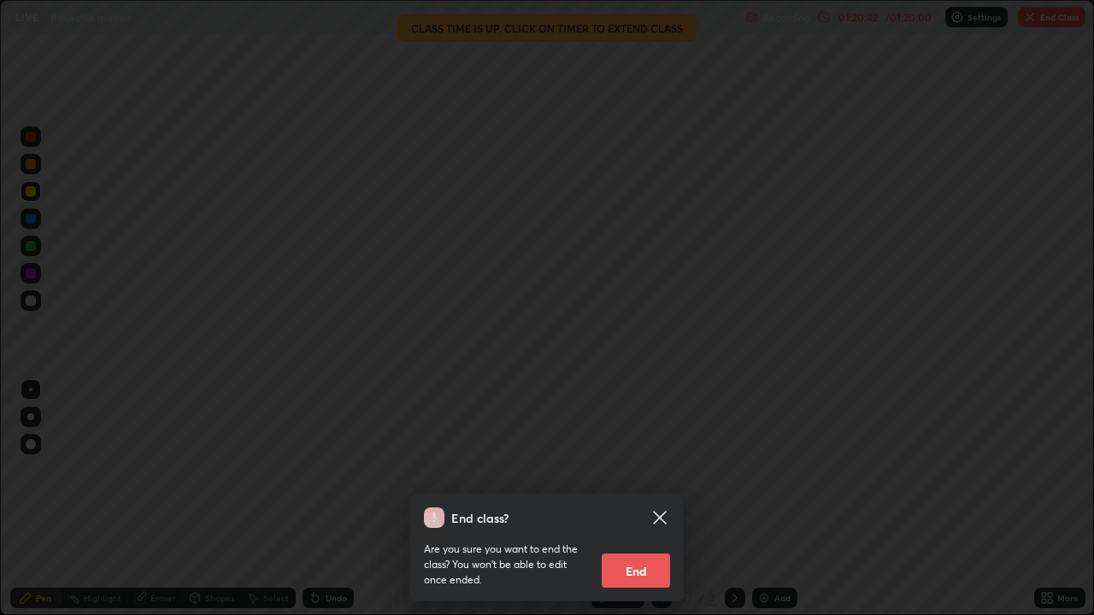
click at [627, 506] on button "End" at bounding box center [636, 571] width 68 height 34
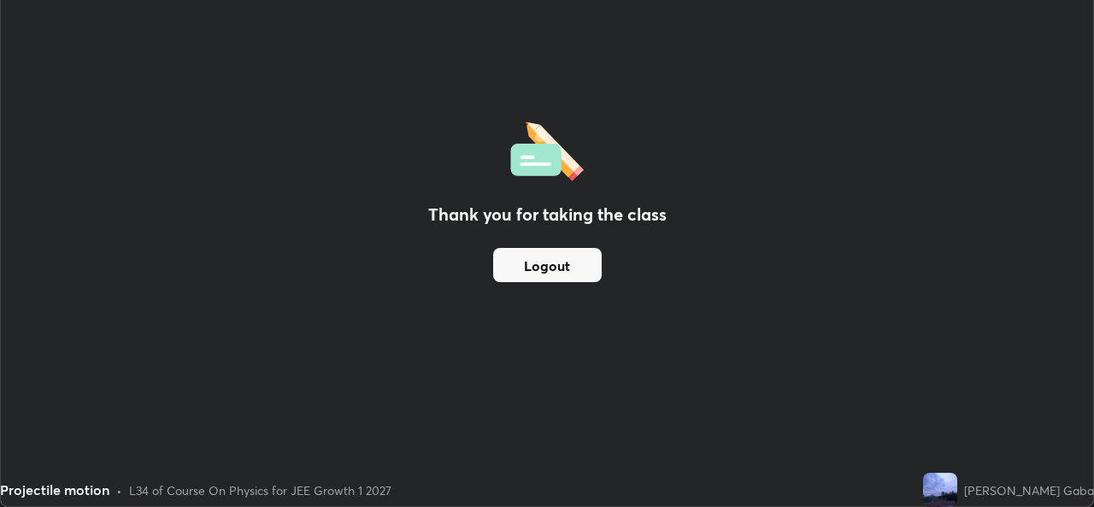
scroll to position [84941, 84354]
